Goal: Navigation & Orientation: Find specific page/section

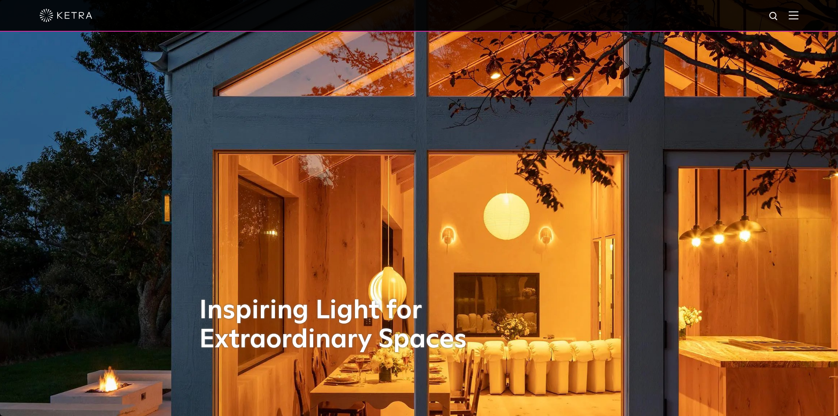
click at [799, 15] on img at bounding box center [794, 15] width 10 height 8
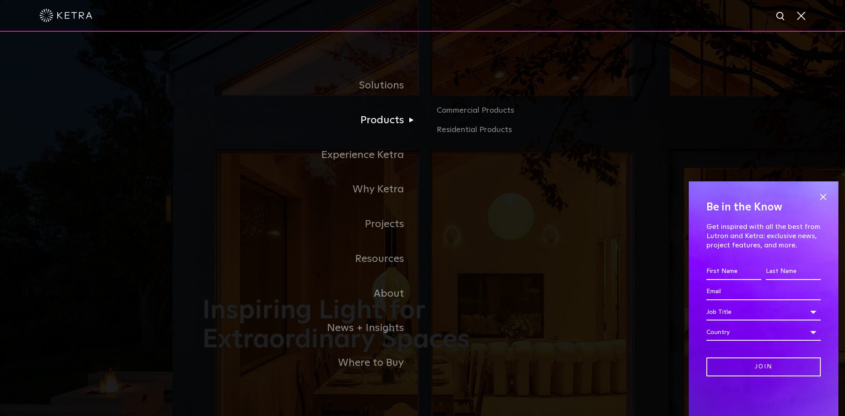
click at [394, 124] on link "Products" at bounding box center [312, 120] width 220 height 35
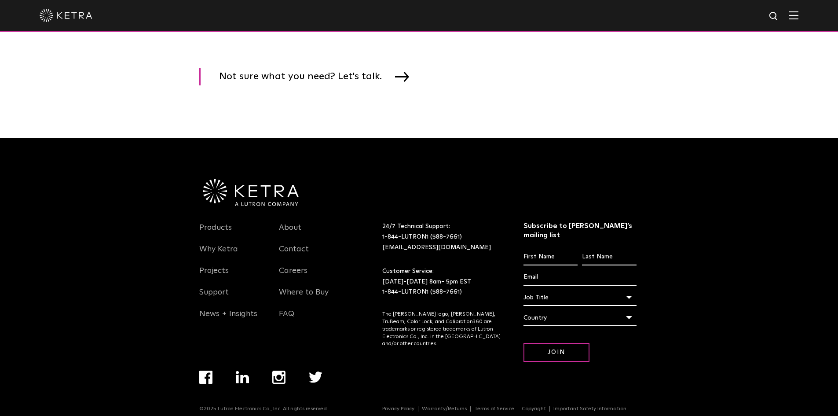
scroll to position [1545, 0]
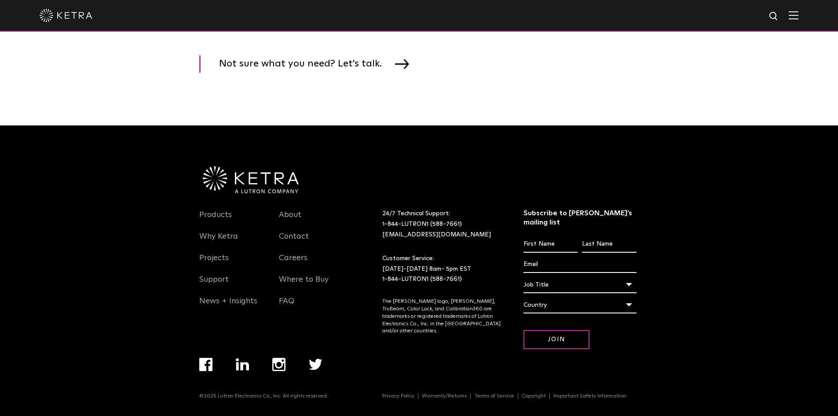
click at [214, 221] on link "Products" at bounding box center [215, 220] width 33 height 20
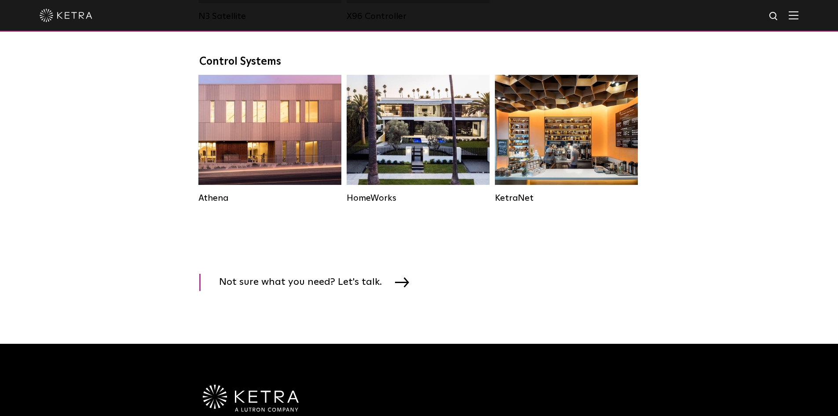
scroll to position [1545, 0]
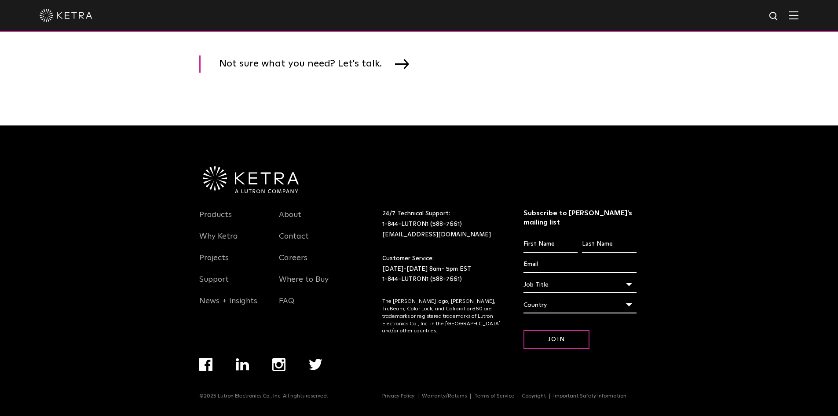
click at [202, 362] on img "Navigation Menu" at bounding box center [205, 364] width 13 height 13
